Goal: Navigation & Orientation: Find specific page/section

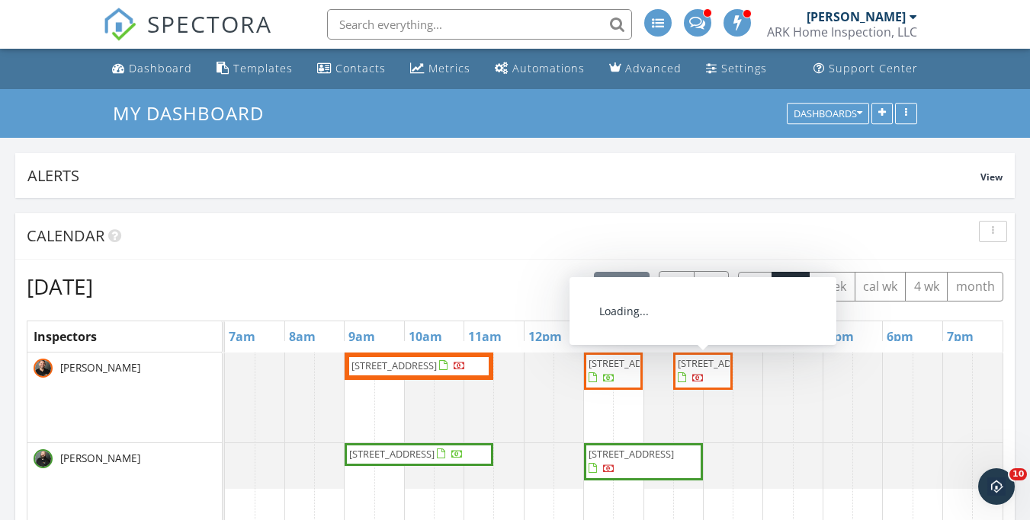
scroll to position [1258, 1053]
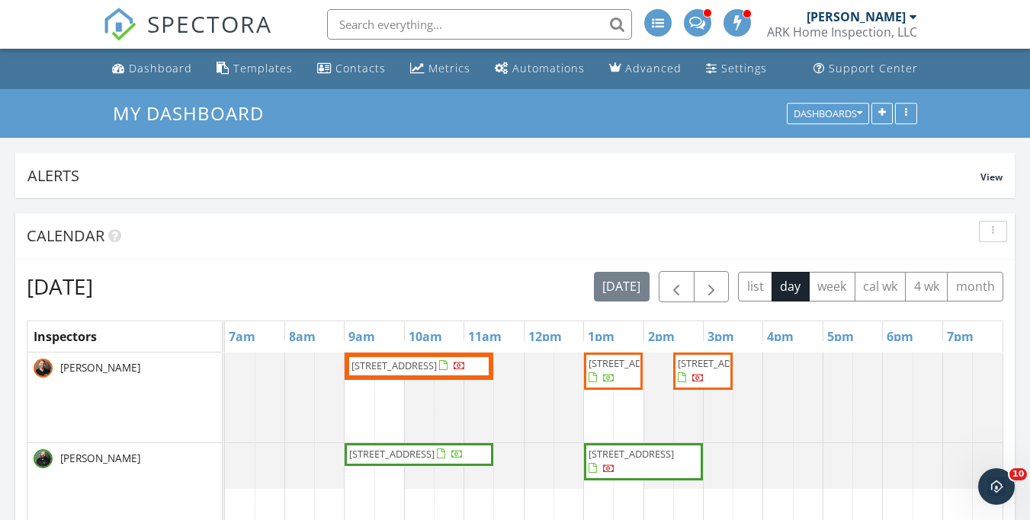
click at [607, 460] on span "4290 Channel Dr, Akron 44319" at bounding box center [630, 454] width 85 height 14
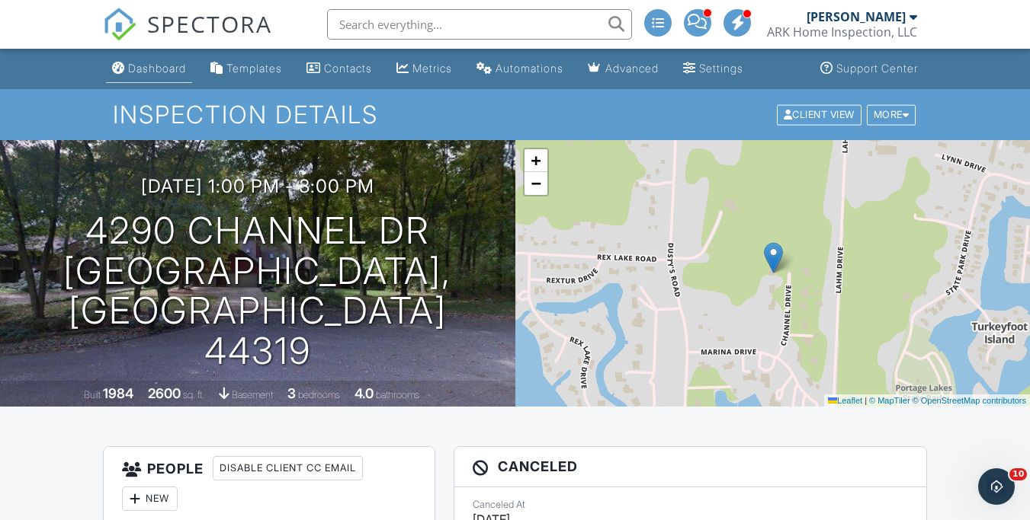
click at [170, 66] on div "Dashboard" at bounding box center [157, 68] width 58 height 13
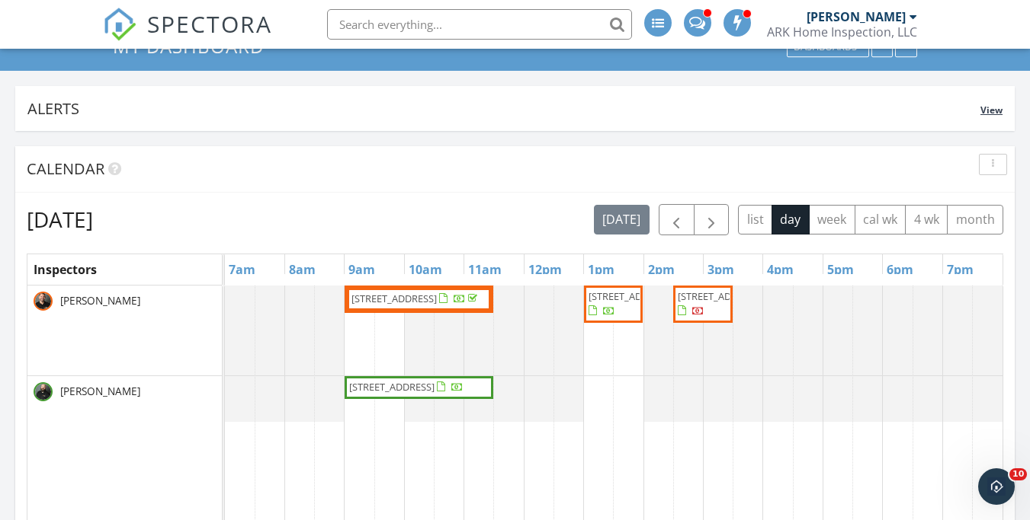
scroll to position [94, 0]
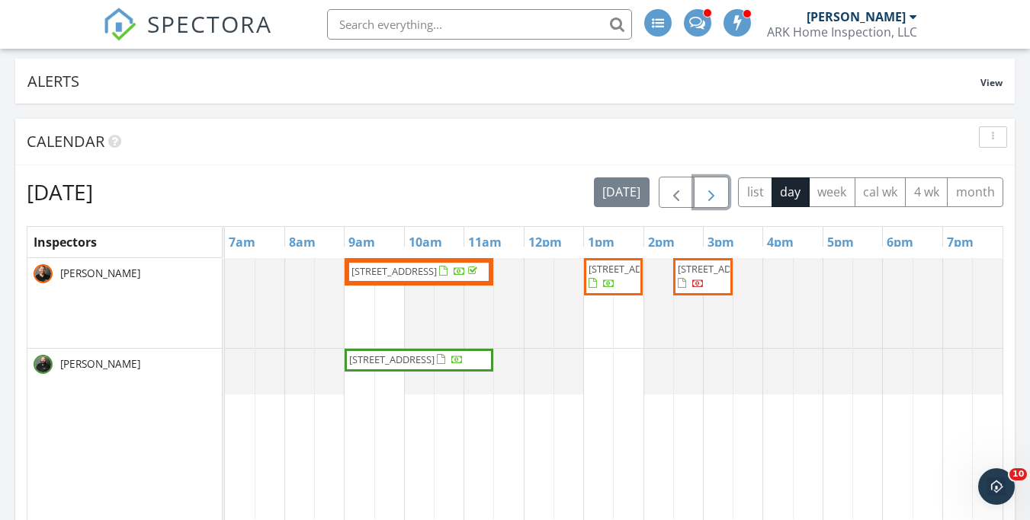
click at [709, 195] on span "button" at bounding box center [711, 193] width 18 height 18
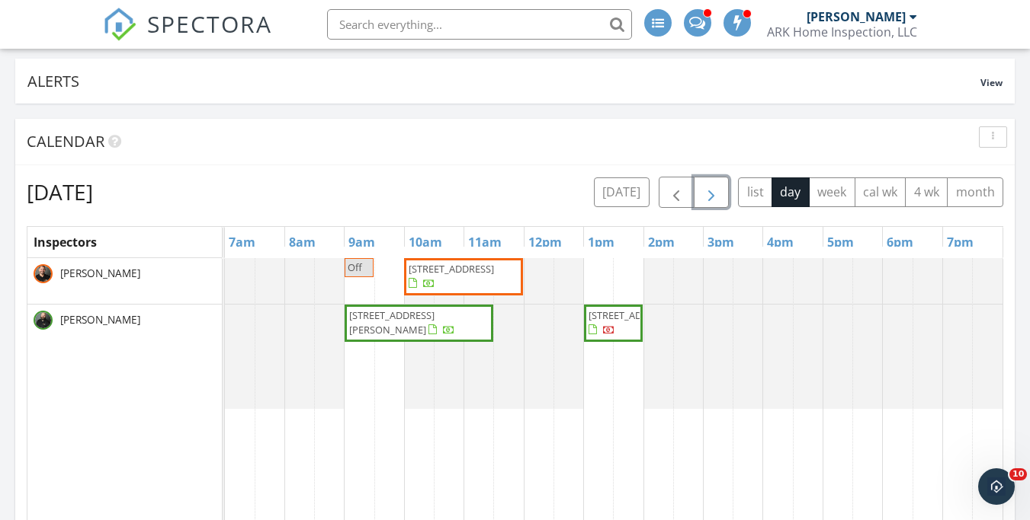
click at [708, 195] on span "button" at bounding box center [711, 193] width 18 height 18
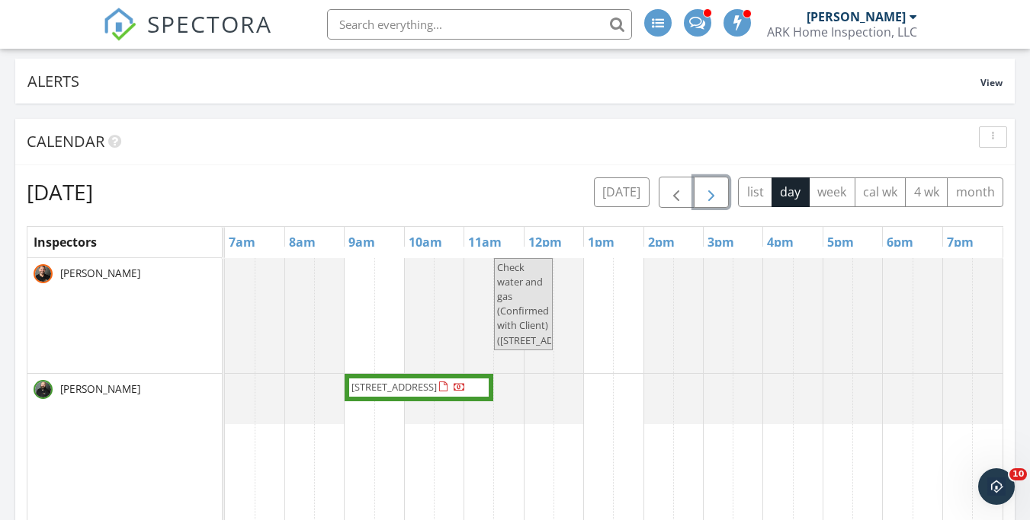
click at [715, 198] on span "button" at bounding box center [711, 193] width 18 height 18
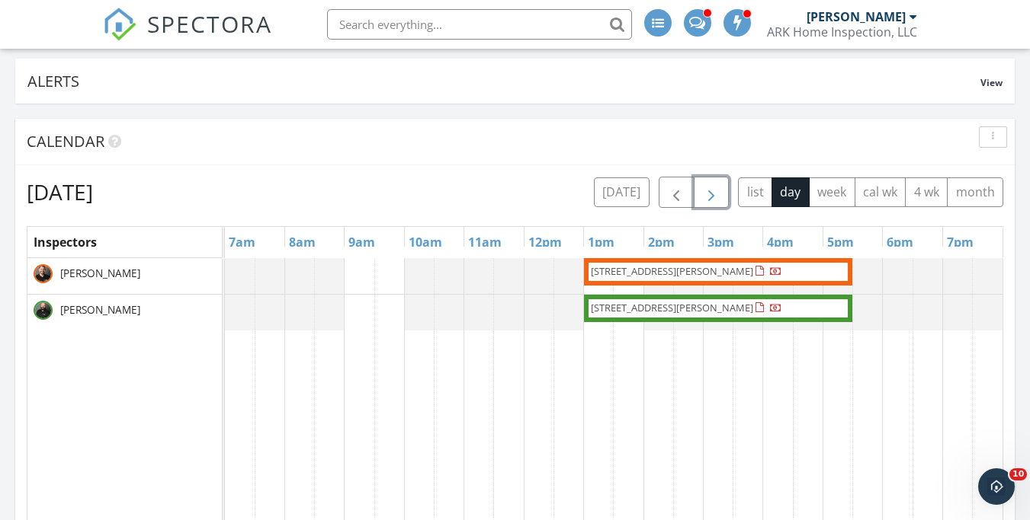
click at [716, 195] on span "button" at bounding box center [711, 193] width 18 height 18
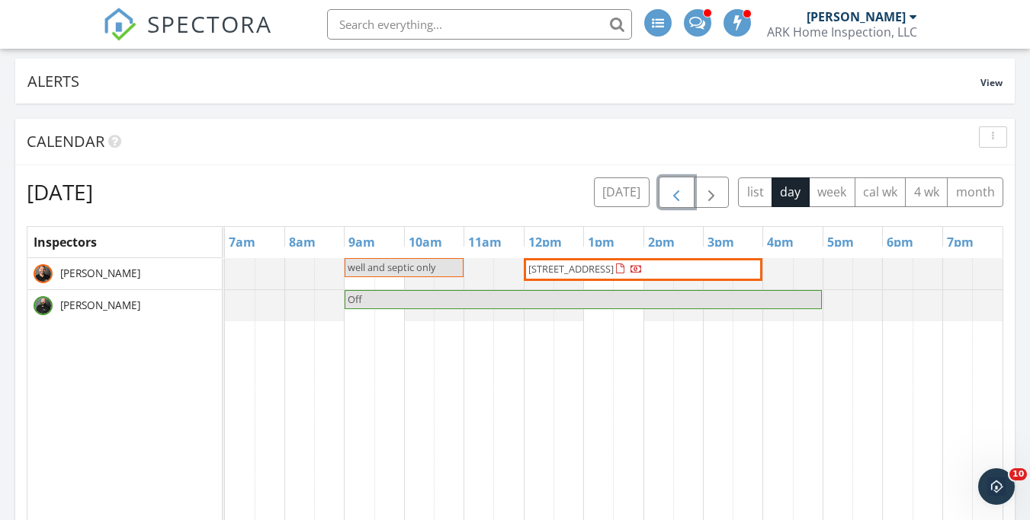
click at [671, 190] on span "button" at bounding box center [676, 193] width 18 height 18
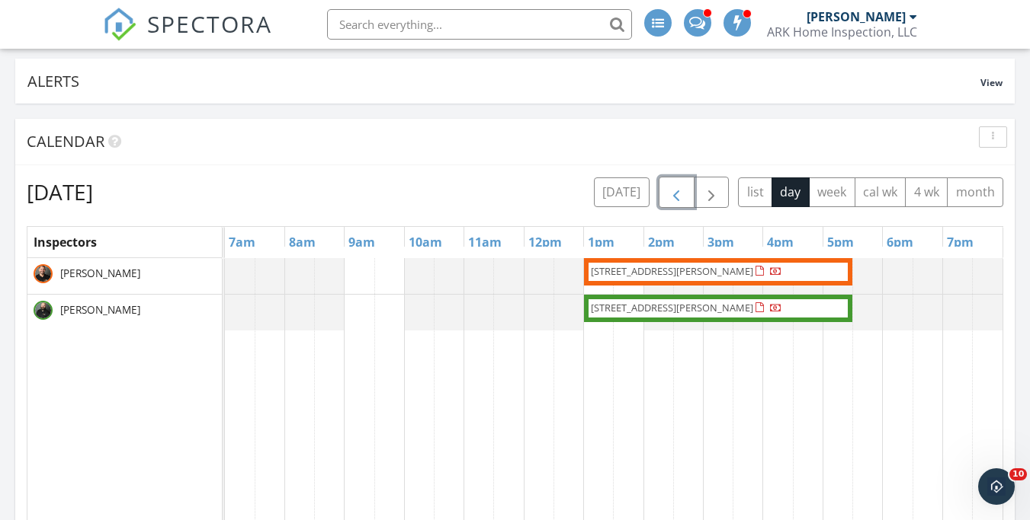
click at [671, 190] on span "button" at bounding box center [676, 193] width 18 height 18
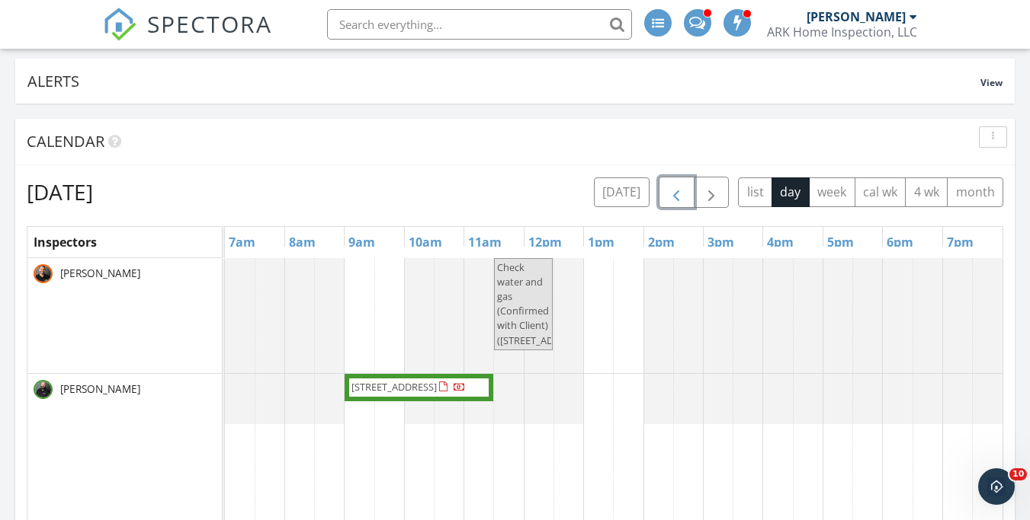
click at [671, 190] on span "button" at bounding box center [676, 193] width 18 height 18
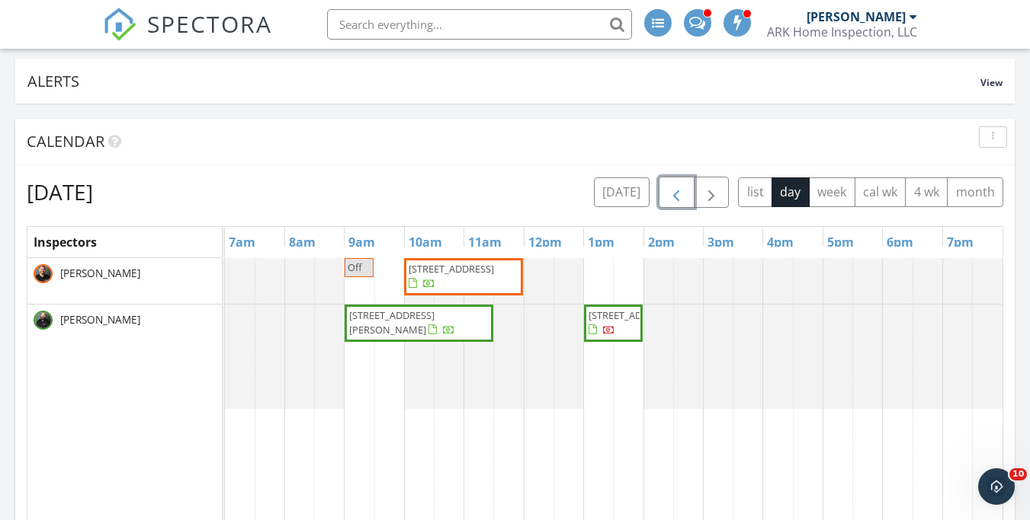
click at [673, 196] on span "button" at bounding box center [676, 193] width 18 height 18
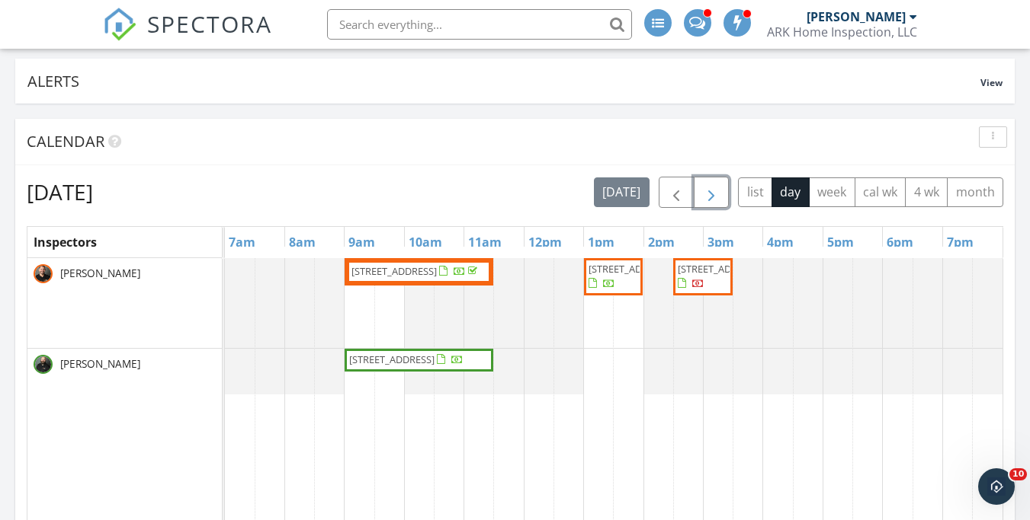
click at [716, 195] on span "button" at bounding box center [711, 193] width 18 height 18
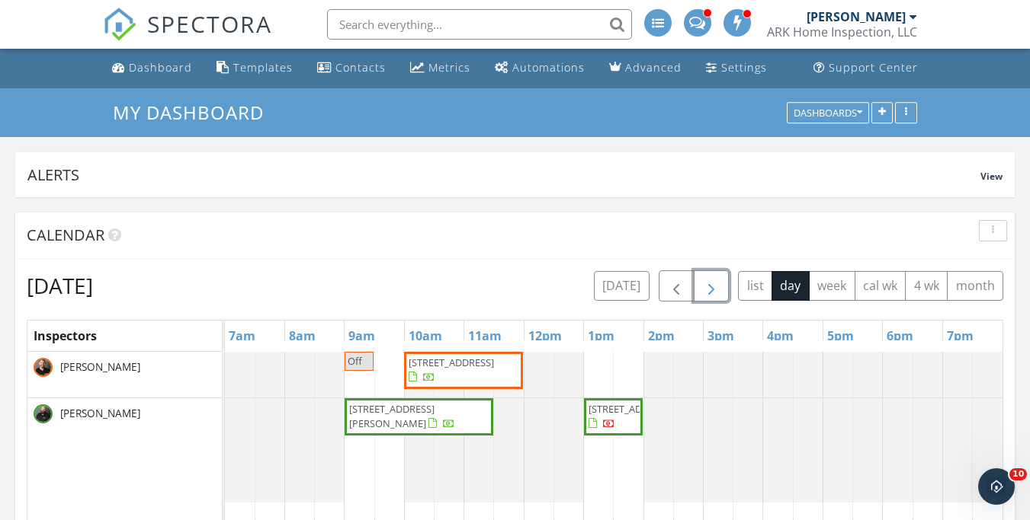
scroll to position [0, 0]
click at [447, 72] on div "Metrics" at bounding box center [449, 68] width 42 height 14
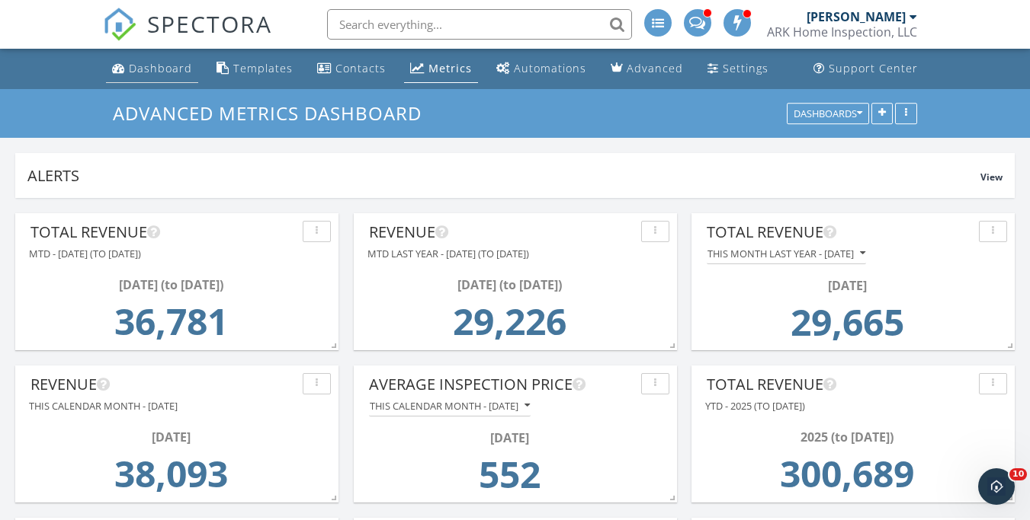
click at [180, 70] on div "Dashboard" at bounding box center [160, 68] width 63 height 14
